Goal: Information Seeking & Learning: Learn about a topic

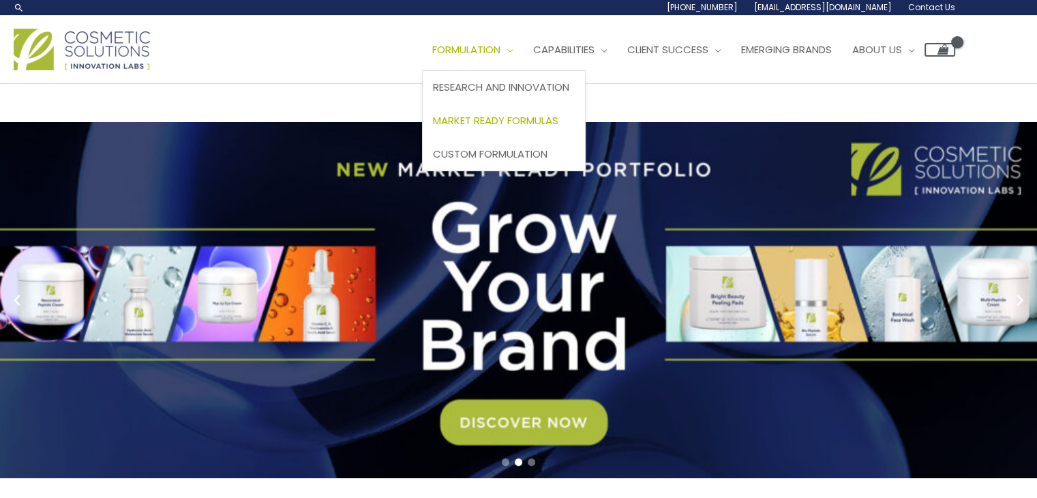
click at [521, 117] on span "Market Ready Formulas" at bounding box center [496, 120] width 126 height 14
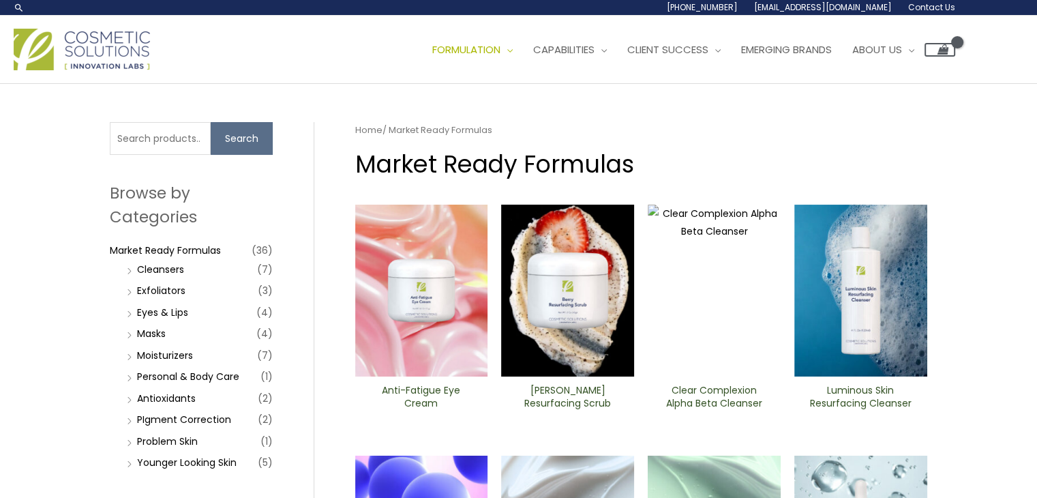
click at [117, 44] on img at bounding box center [82, 50] width 136 height 42
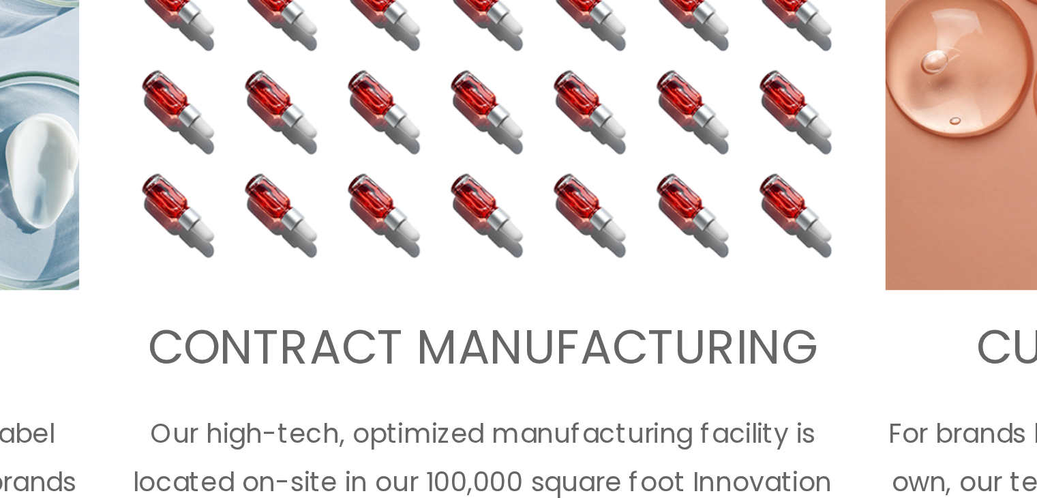
scroll to position [550, 0]
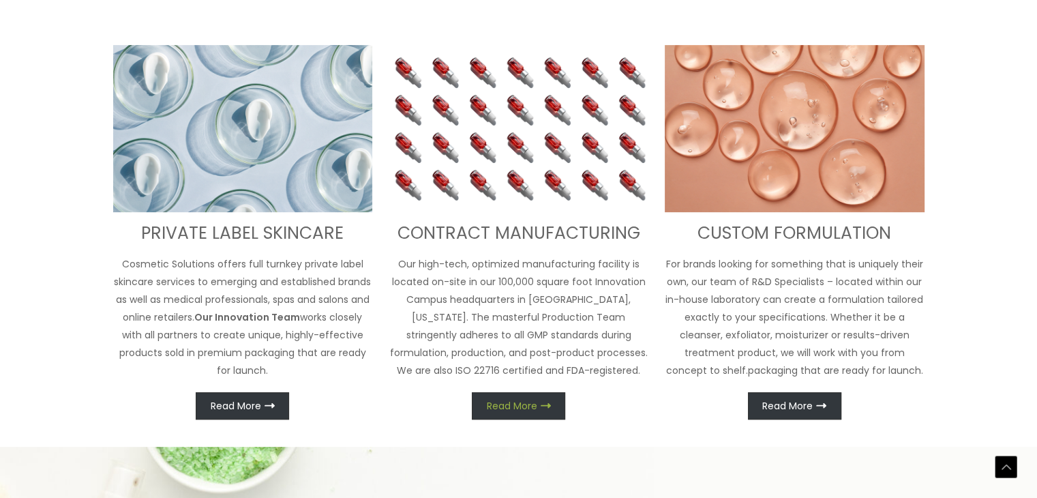
click at [537, 410] on span "Read More" at bounding box center [512, 406] width 50 height 10
click at [532, 401] on span "Read More" at bounding box center [512, 406] width 50 height 10
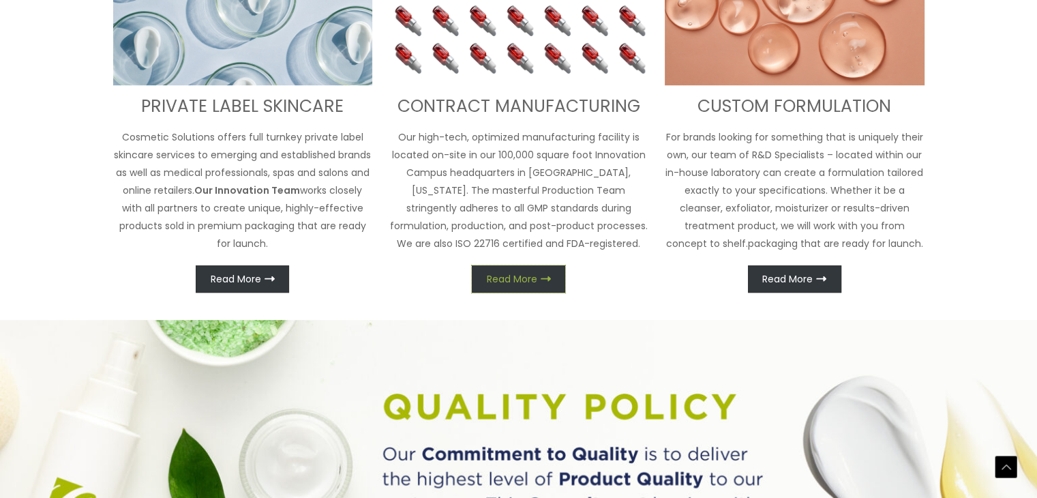
scroll to position [677, 0]
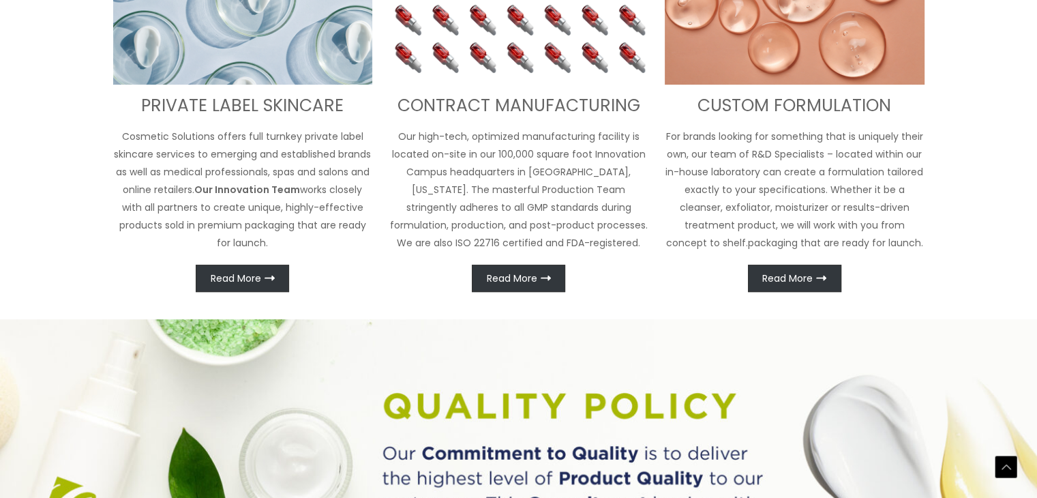
click at [522, 77] on img at bounding box center [519, 1] width 260 height 168
click at [529, 51] on img at bounding box center [519, 1] width 260 height 168
click at [550, 280] on icon at bounding box center [546, 278] width 10 height 10
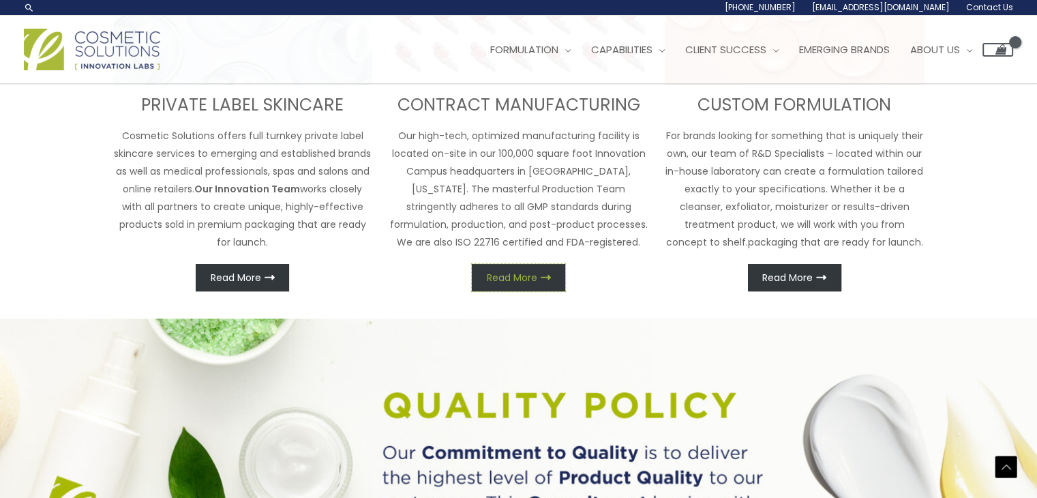
scroll to position [657, 0]
